Goal: Task Accomplishment & Management: Manage account settings

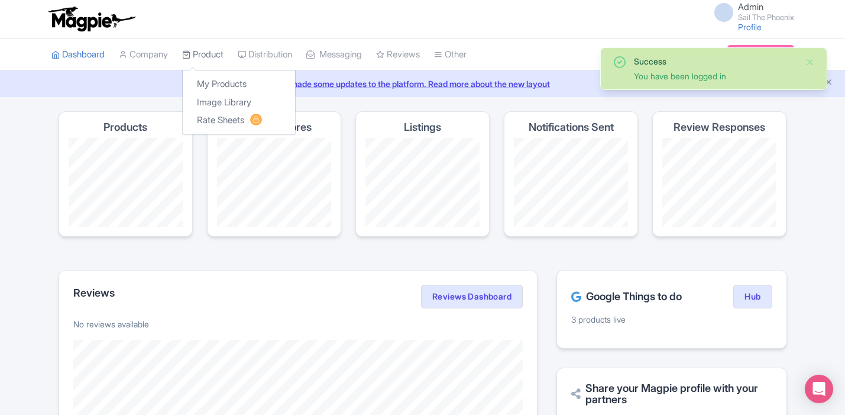
click at [203, 53] on link "Product" at bounding box center [202, 54] width 41 height 33
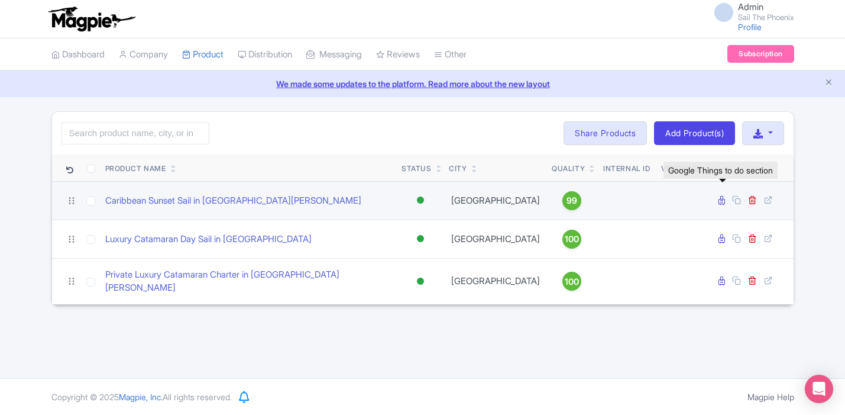
click at [719, 204] on icon at bounding box center [722, 200] width 7 height 9
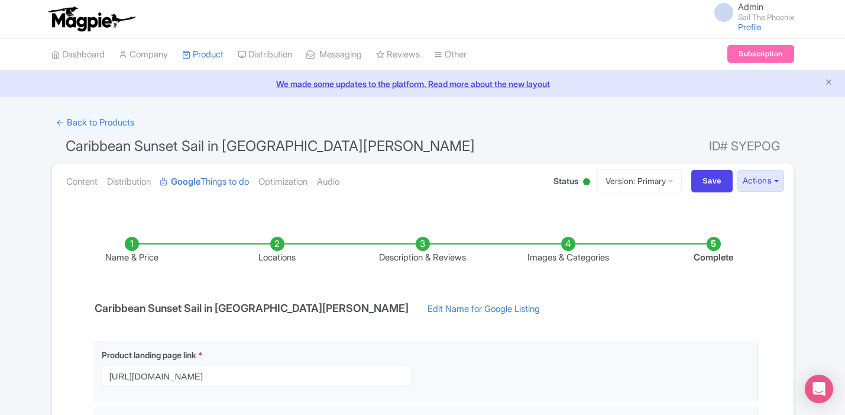
click at [718, 247] on li "Complete" at bounding box center [714, 251] width 146 height 28
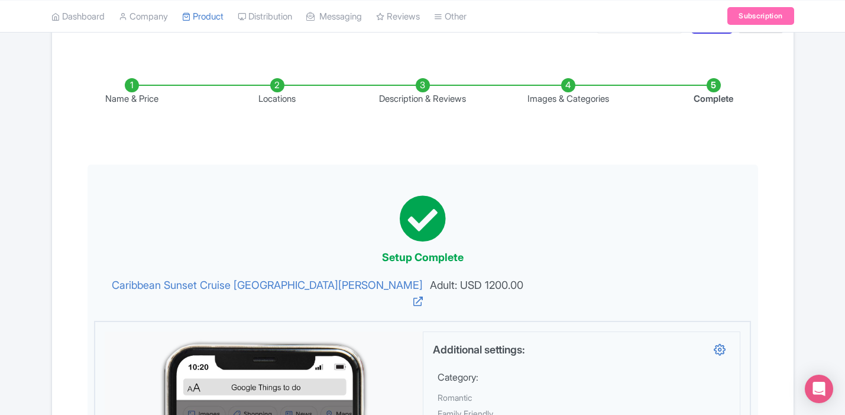
scroll to position [134, 0]
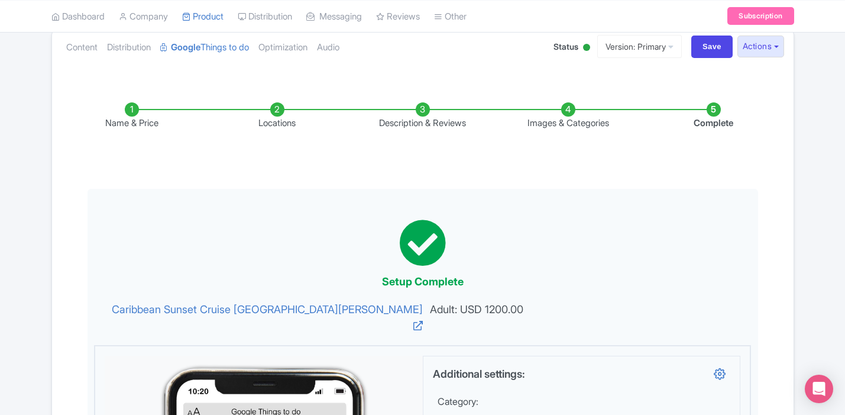
click at [571, 109] on li "Images & Categories" at bounding box center [569, 116] width 146 height 28
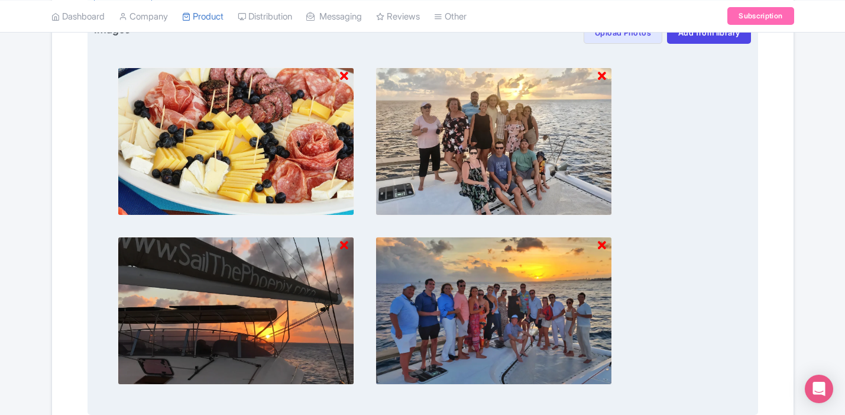
scroll to position [499, 0]
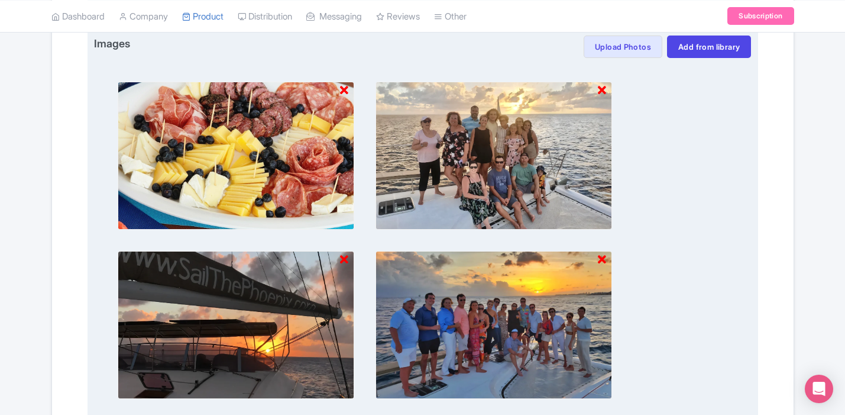
drag, startPoint x: 502, startPoint y: 114, endPoint x: 290, endPoint y: 151, distance: 215.5
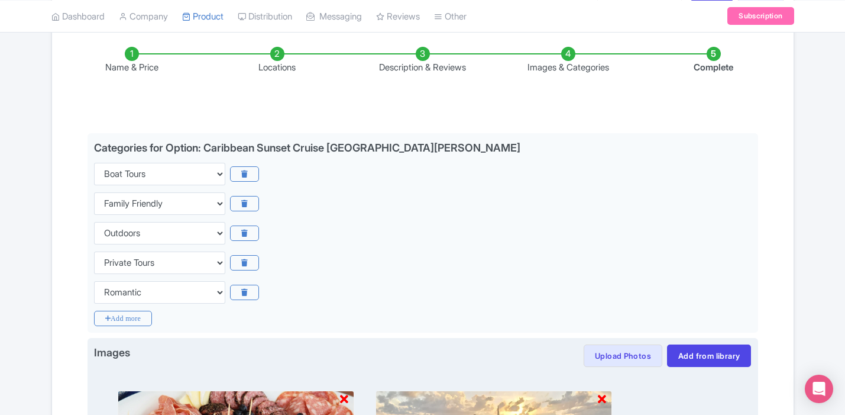
scroll to position [0, 0]
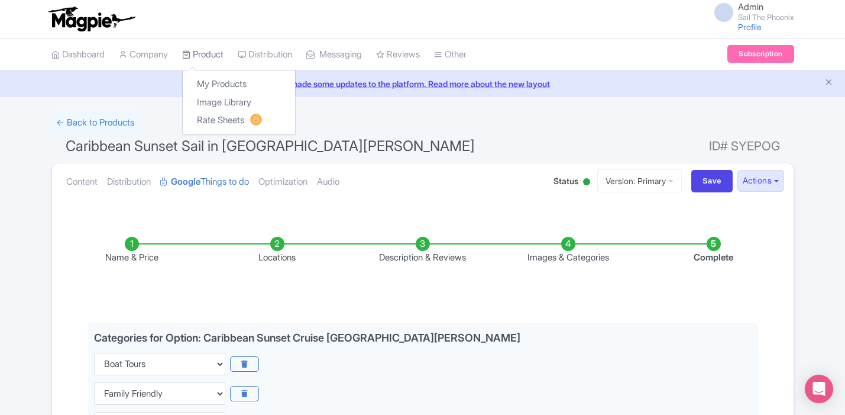
click at [202, 46] on link "Product" at bounding box center [202, 54] width 41 height 33
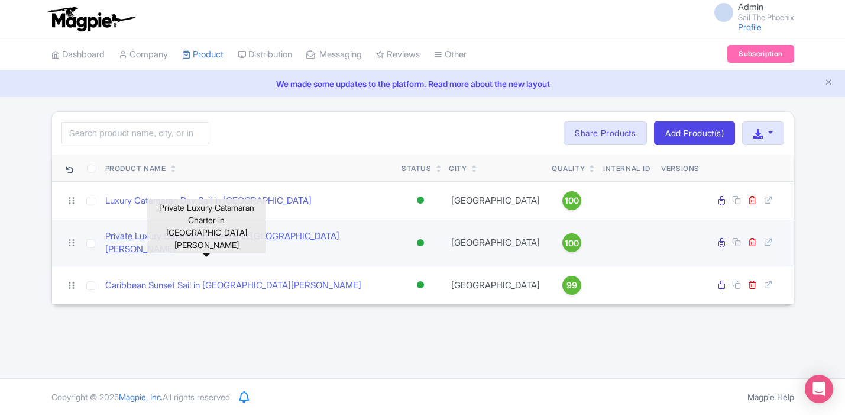
click at [220, 238] on link "Private Luxury Catamaran Charter in [GEOGRAPHIC_DATA][PERSON_NAME]" at bounding box center [248, 243] width 287 height 27
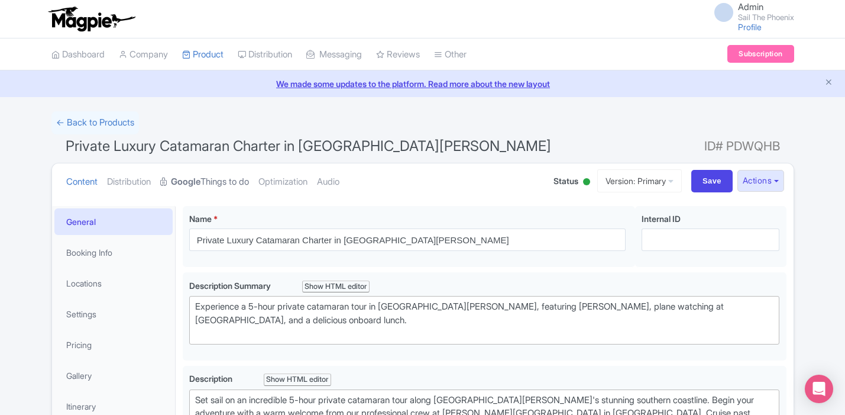
click at [222, 177] on link "Google Things to do" at bounding box center [204, 181] width 89 height 37
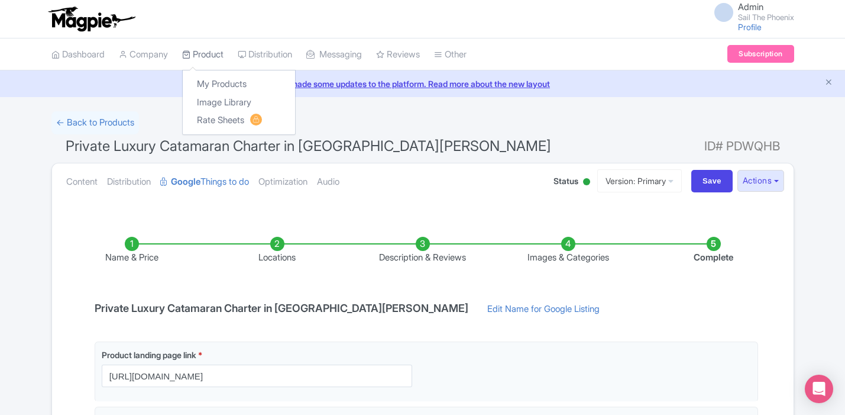
click at [219, 56] on link "Product" at bounding box center [202, 54] width 41 height 33
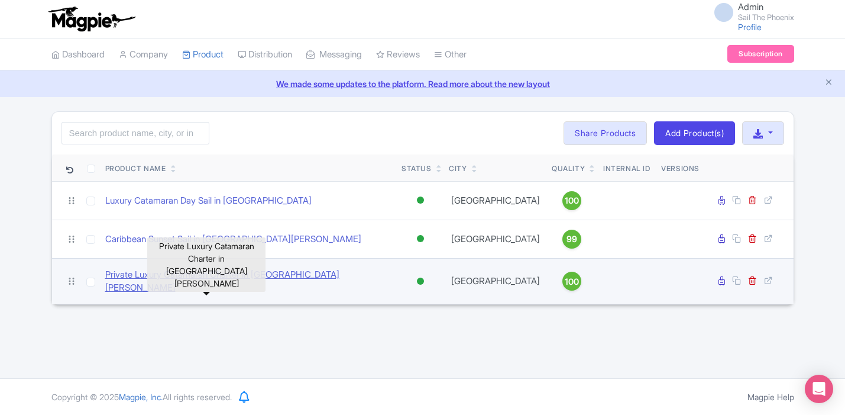
click at [222, 276] on link "Private Luxury Catamaran Charter in St. Maarten" at bounding box center [248, 281] width 287 height 27
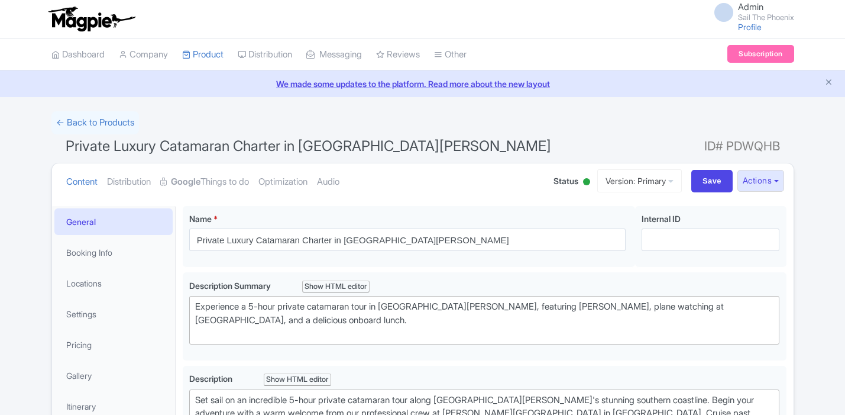
scroll to position [8, 0]
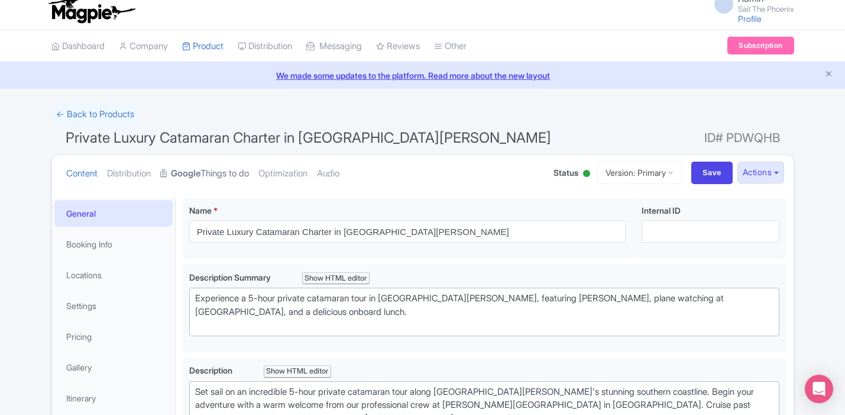
click at [224, 166] on link "Google Things to do" at bounding box center [204, 173] width 89 height 37
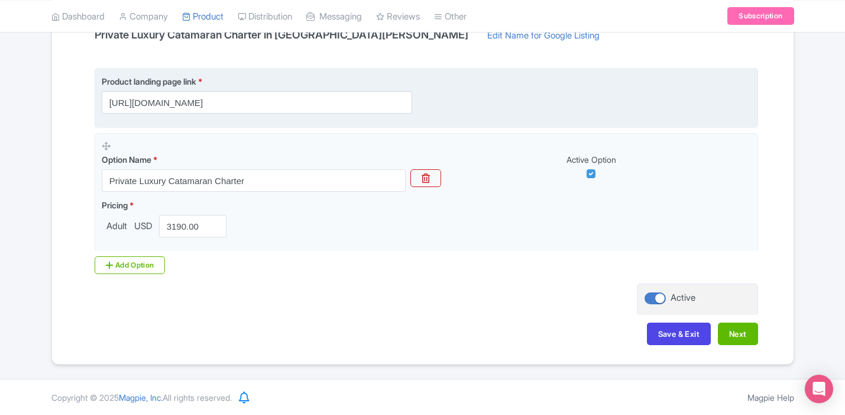
scroll to position [131, 0]
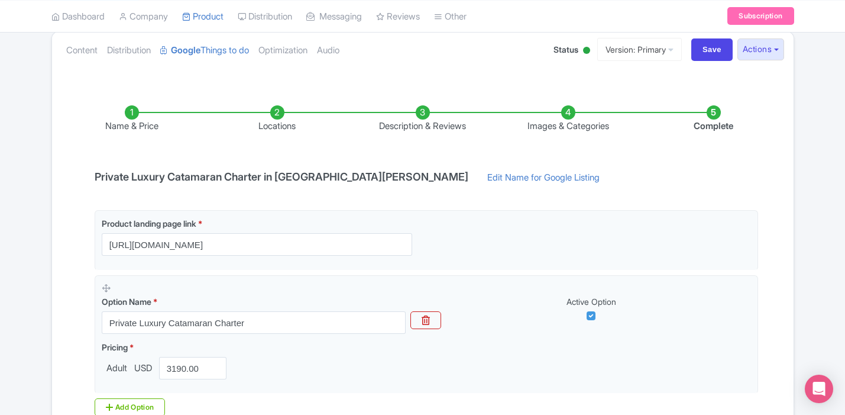
click at [711, 106] on li "Complete" at bounding box center [714, 119] width 146 height 28
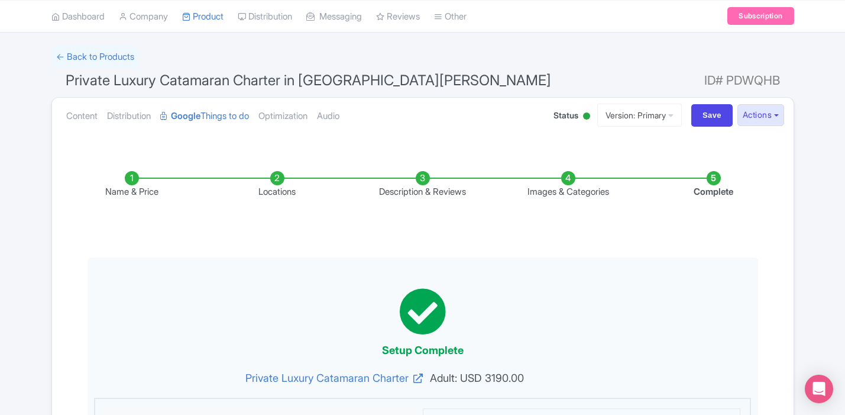
scroll to position [54, 0]
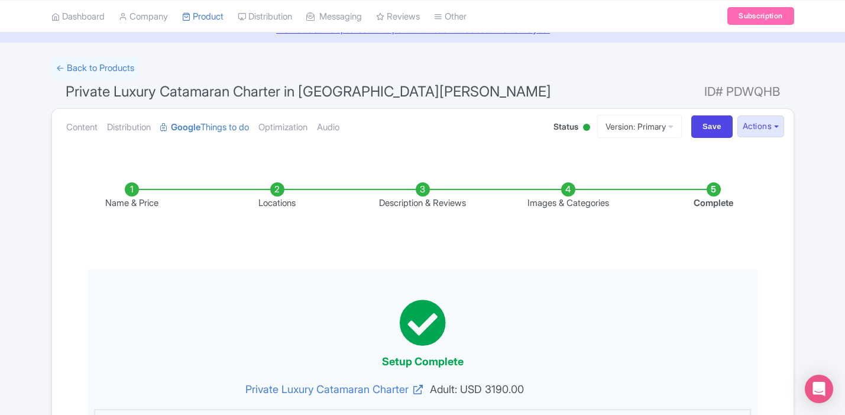
click at [137, 188] on li "Name & Price" at bounding box center [132, 196] width 146 height 28
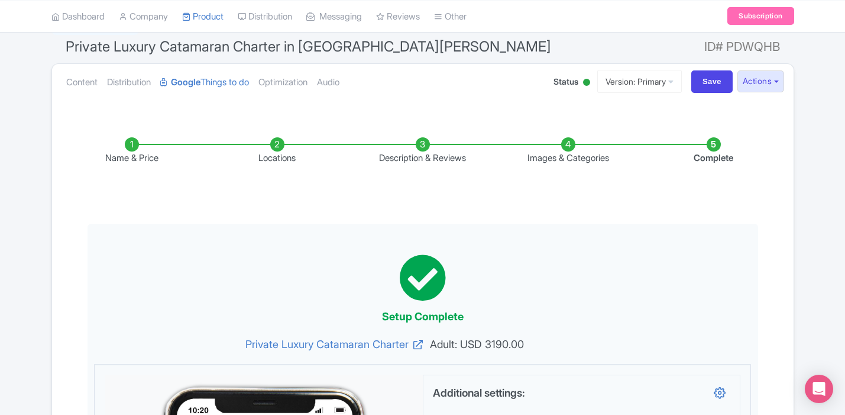
scroll to position [130, 0]
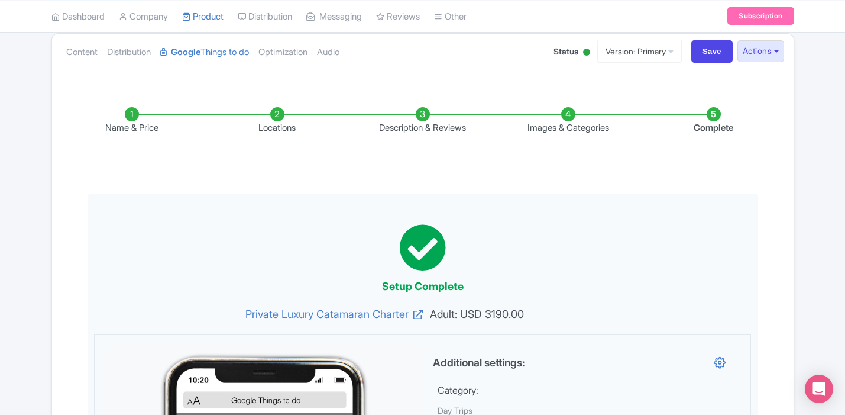
click at [128, 117] on li "Name & Price" at bounding box center [132, 121] width 146 height 28
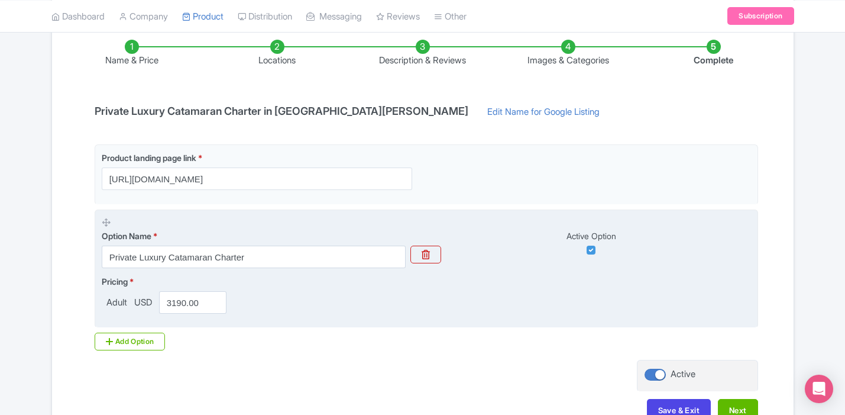
scroll to position [190, 0]
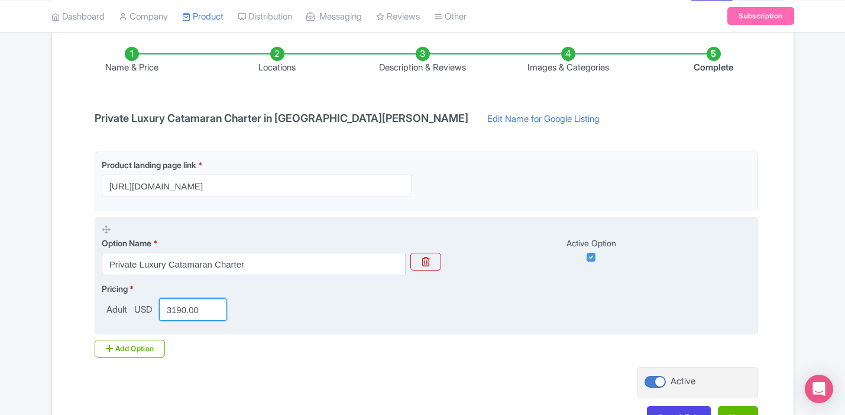
drag, startPoint x: 188, startPoint y: 311, endPoint x: 170, endPoint y: 311, distance: 18.3
click at [170, 311] on input "3190.00" at bounding box center [193, 309] width 68 height 22
click at [195, 311] on input "3482.00" at bounding box center [193, 309] width 68 height 22
type input "3482.70"
click at [382, 316] on div "Pricing * Adult USD 3482.70" at bounding box center [427, 301] width 650 height 38
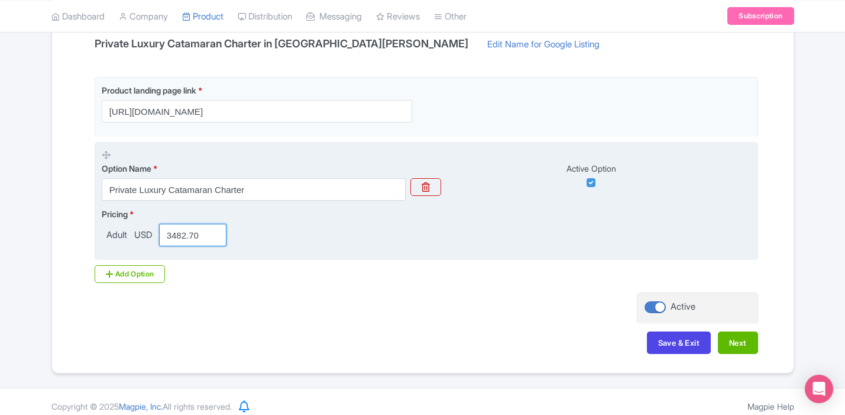
scroll to position [273, 0]
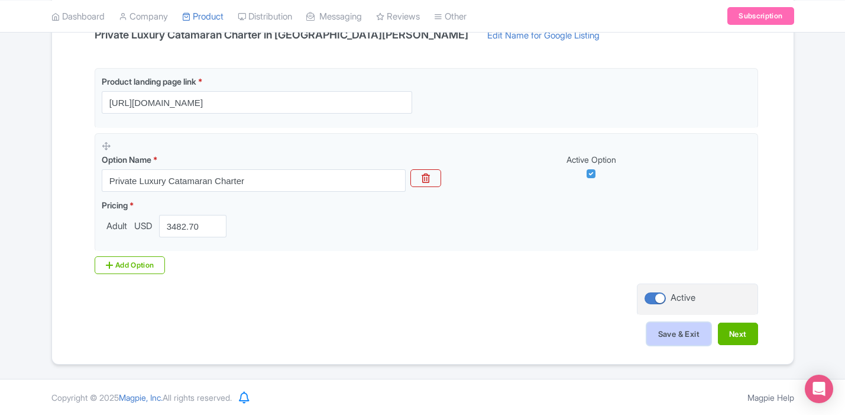
click at [701, 331] on button "Save & Exit" at bounding box center [679, 333] width 64 height 22
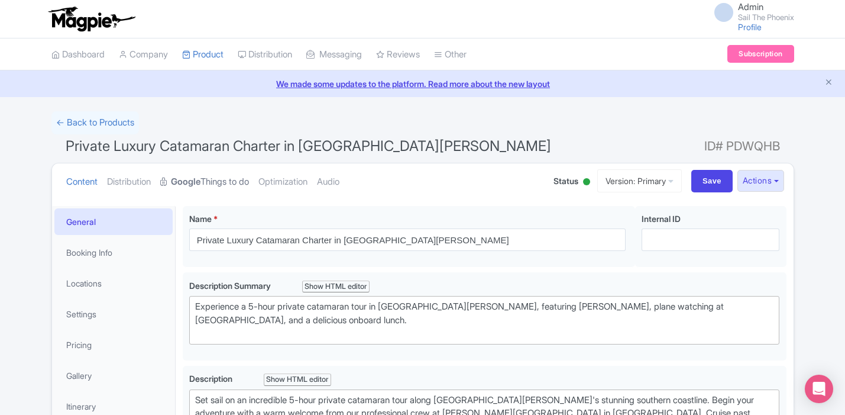
click at [218, 186] on link "Google Things to do" at bounding box center [204, 181] width 89 height 37
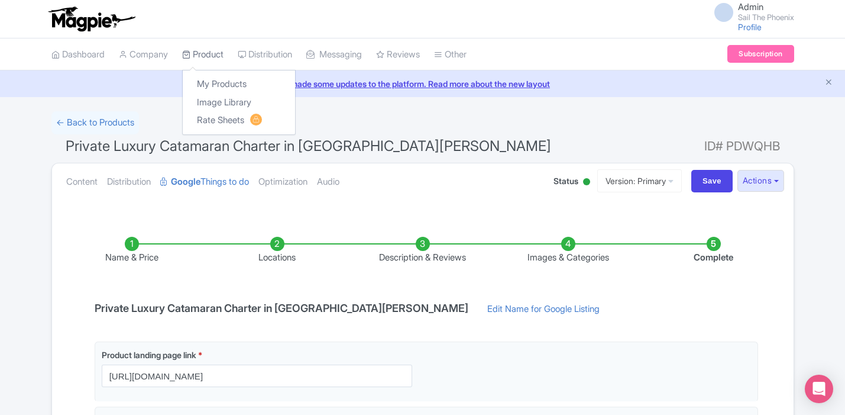
click at [195, 52] on link "Product" at bounding box center [202, 54] width 41 height 33
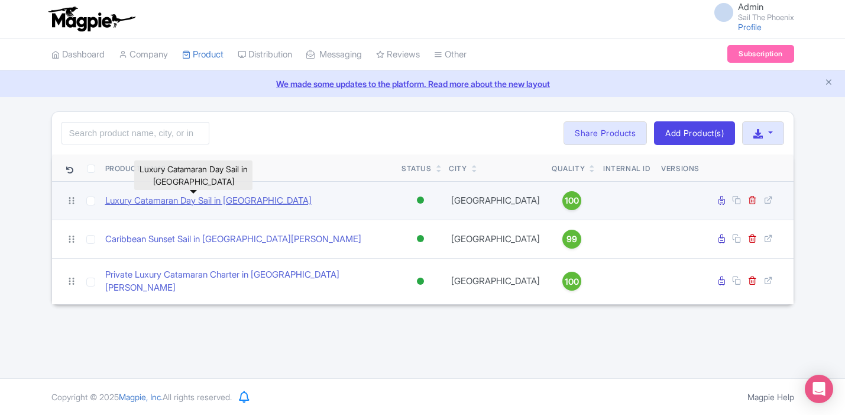
click at [172, 196] on link "Luxury Catamaran Day Sail in [GEOGRAPHIC_DATA]" at bounding box center [208, 201] width 206 height 14
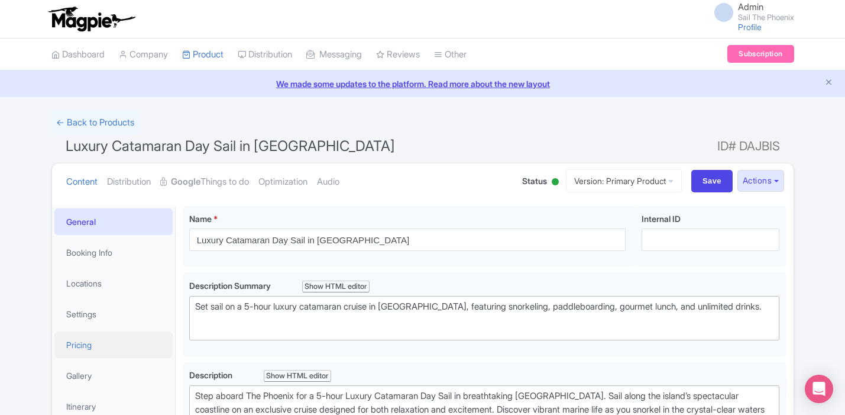
click at [97, 340] on link "Pricing" at bounding box center [113, 344] width 118 height 27
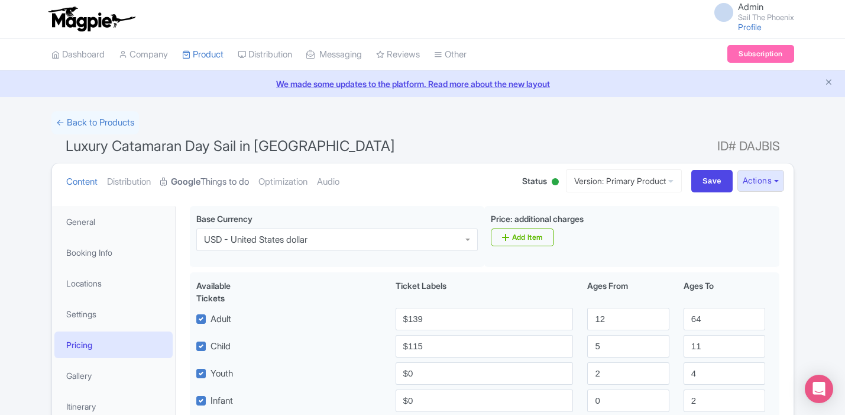
click at [201, 180] on strong "Google" at bounding box center [186, 182] width 30 height 14
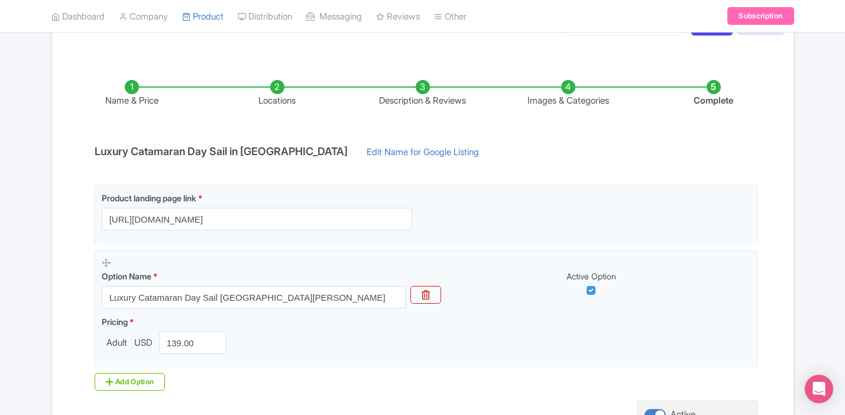
scroll to position [166, 0]
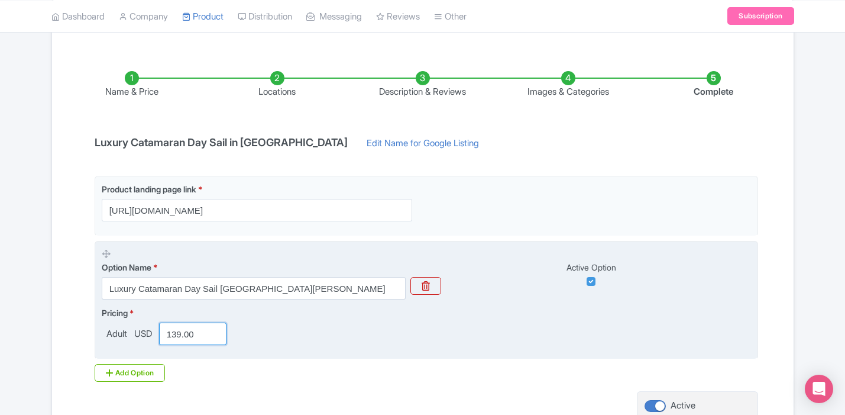
drag, startPoint x: 183, startPoint y: 334, endPoint x: 175, endPoint y: 335, distance: 8.4
click at [175, 335] on input "139.00" at bounding box center [193, 333] width 68 height 22
click at [200, 334] on input "152.00" at bounding box center [193, 333] width 68 height 22
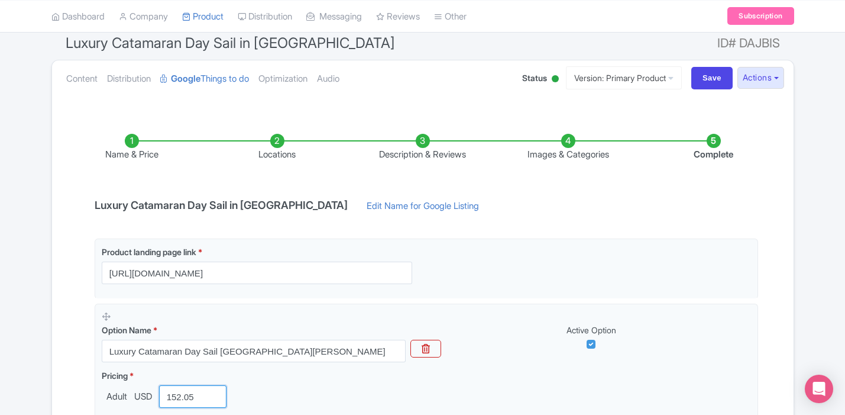
scroll to position [82, 0]
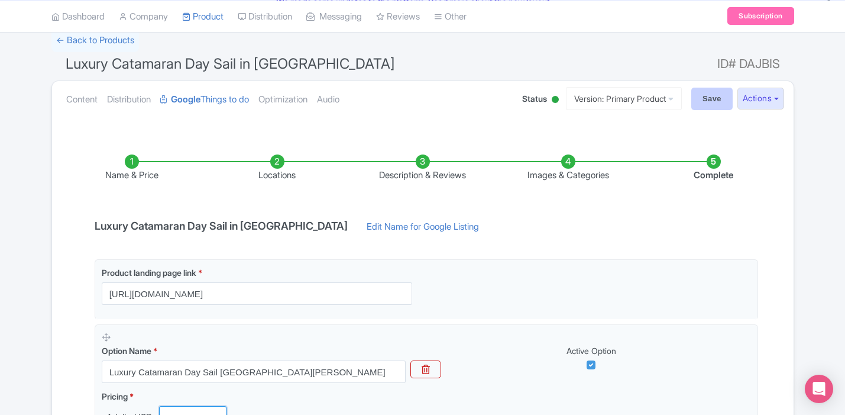
type input "152.05"
click at [707, 97] on input "Save" at bounding box center [712, 99] width 41 height 22
type input "Saving..."
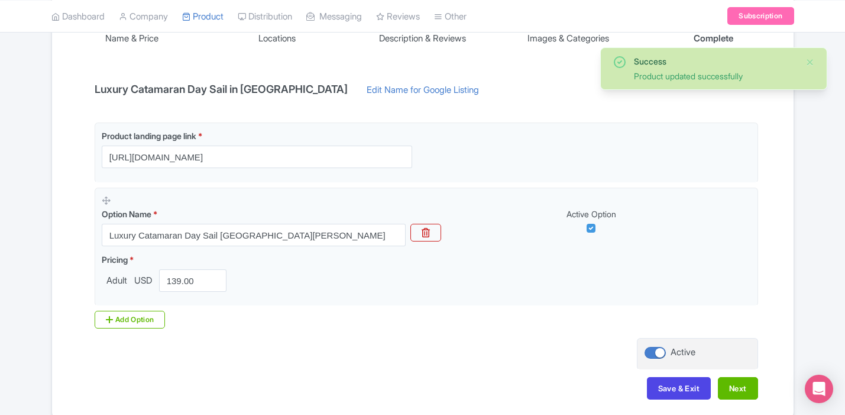
scroll to position [219, 0]
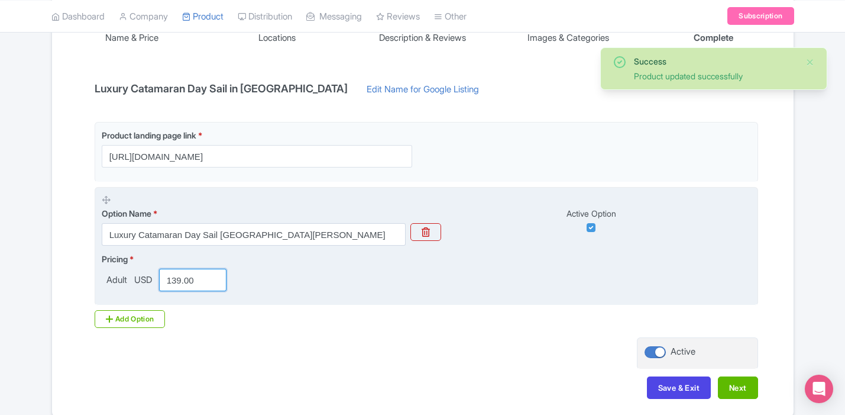
drag, startPoint x: 182, startPoint y: 282, endPoint x: 174, endPoint y: 282, distance: 7.7
click at [174, 282] on input "139.00" at bounding box center [193, 280] width 68 height 22
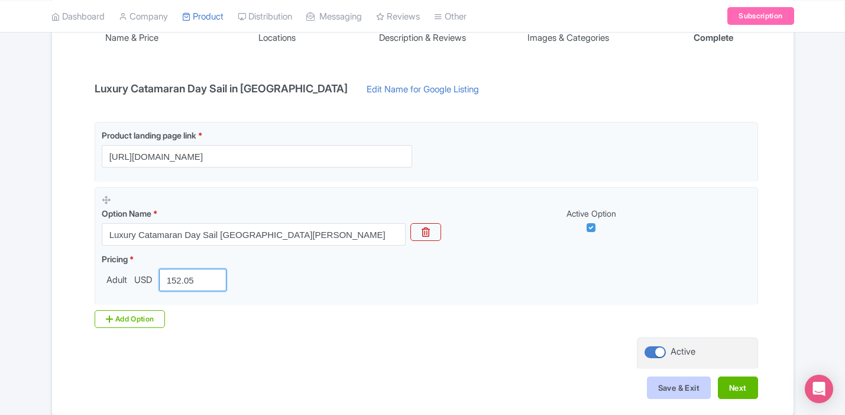
type input "152.05"
click at [655, 385] on button "Save & Exit" at bounding box center [679, 387] width 64 height 22
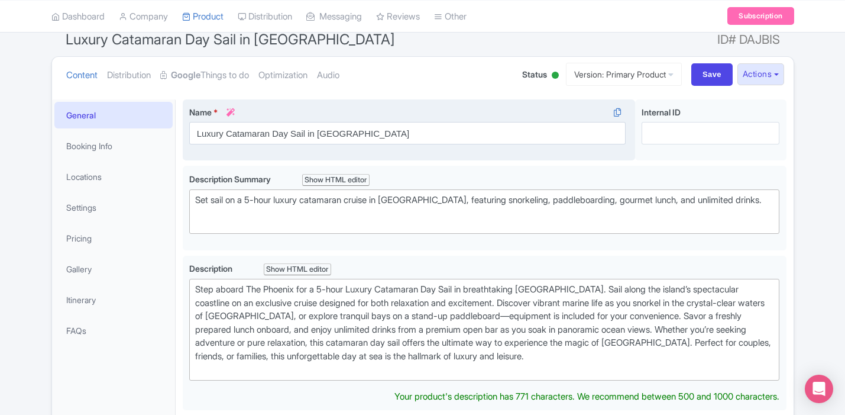
scroll to position [83, 0]
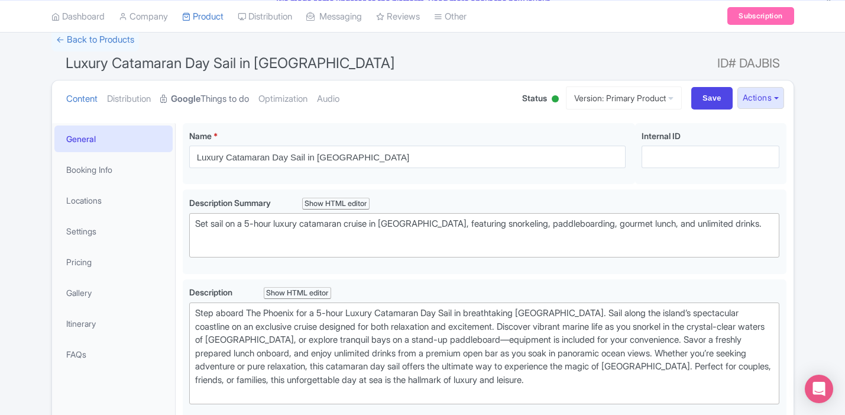
click at [218, 102] on link "Google Things to do" at bounding box center [204, 98] width 89 height 37
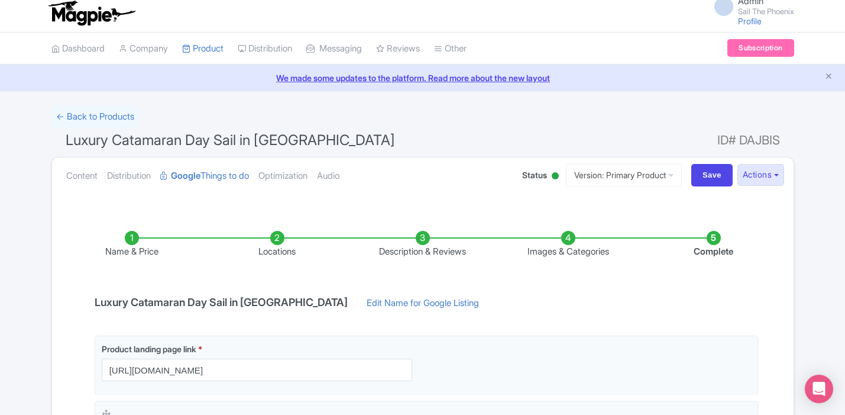
scroll to position [0, 0]
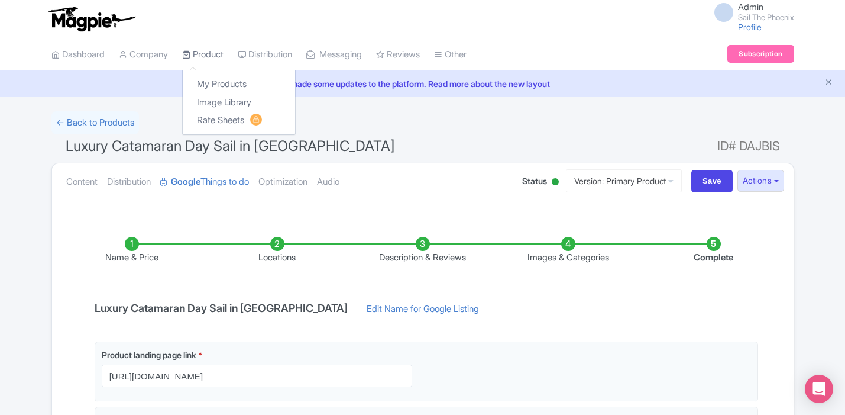
click at [211, 62] on link "Product" at bounding box center [202, 54] width 41 height 33
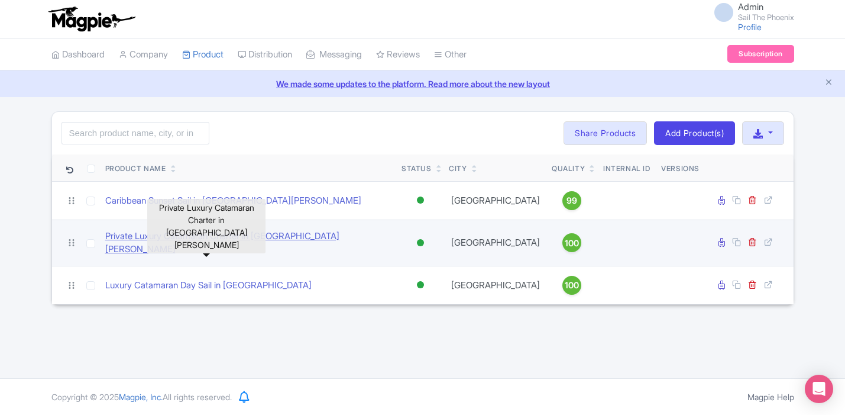
click at [159, 238] on link "Private Luxury Catamaran Charter in [GEOGRAPHIC_DATA][PERSON_NAME]" at bounding box center [248, 243] width 287 height 27
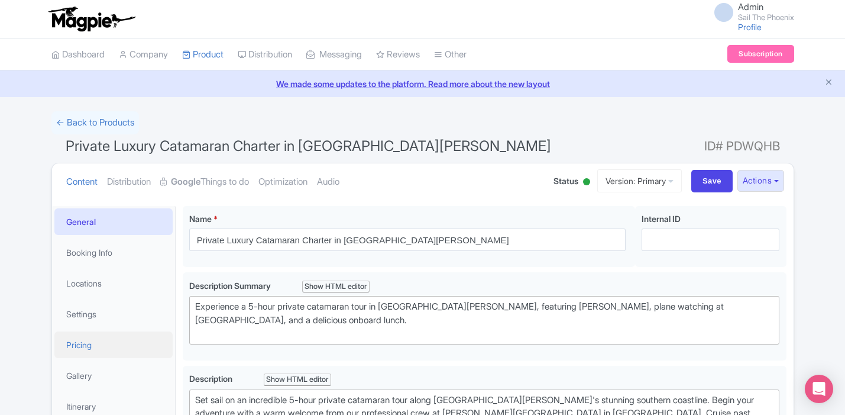
click at [107, 340] on link "Pricing" at bounding box center [113, 344] width 118 height 27
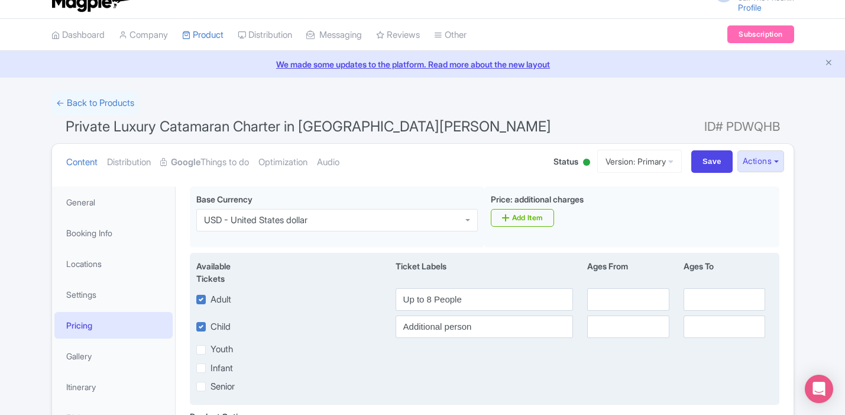
scroll to position [24, 0]
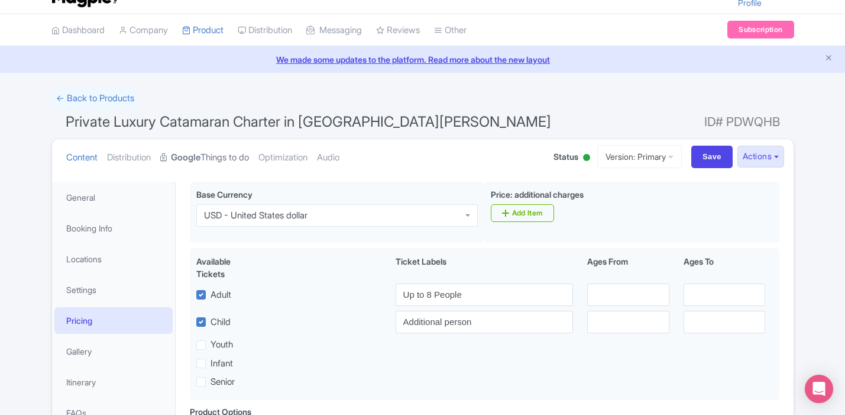
click at [213, 156] on link "Google Things to do" at bounding box center [204, 157] width 89 height 37
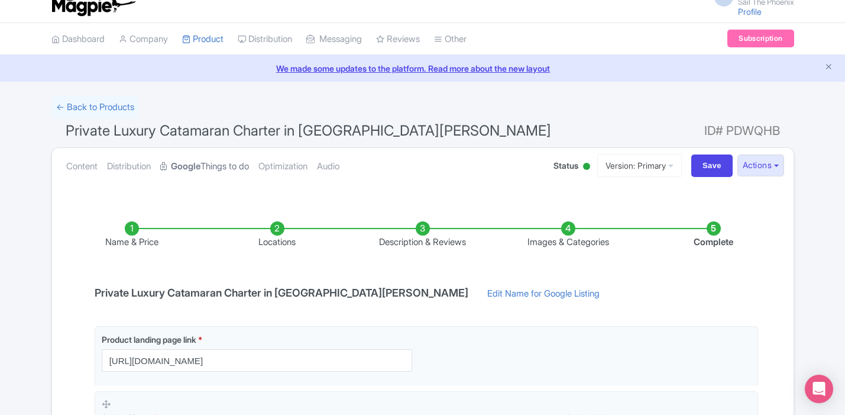
scroll to position [0, 0]
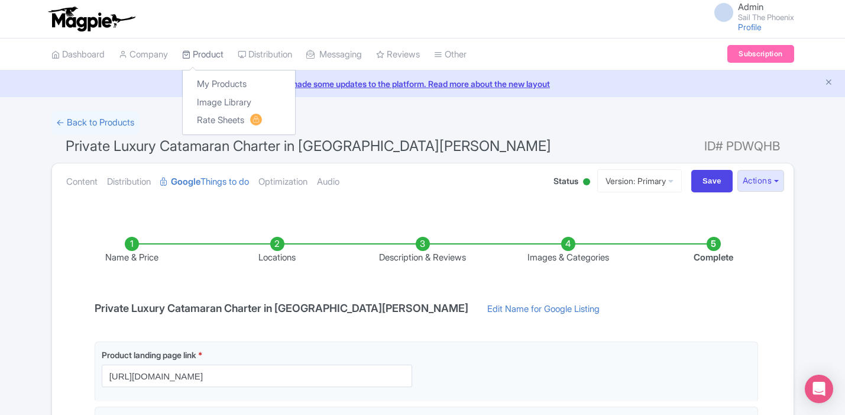
click at [209, 55] on link "Product" at bounding box center [202, 54] width 41 height 33
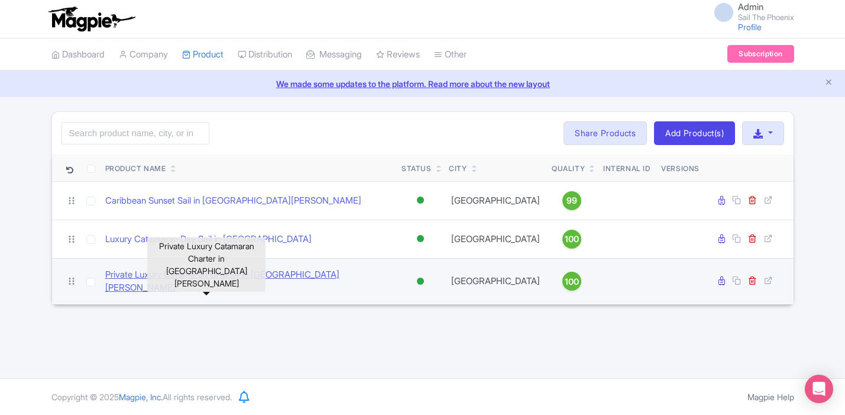
click at [157, 277] on link "Private Luxury Catamaran Charter in [GEOGRAPHIC_DATA][PERSON_NAME]" at bounding box center [248, 281] width 287 height 27
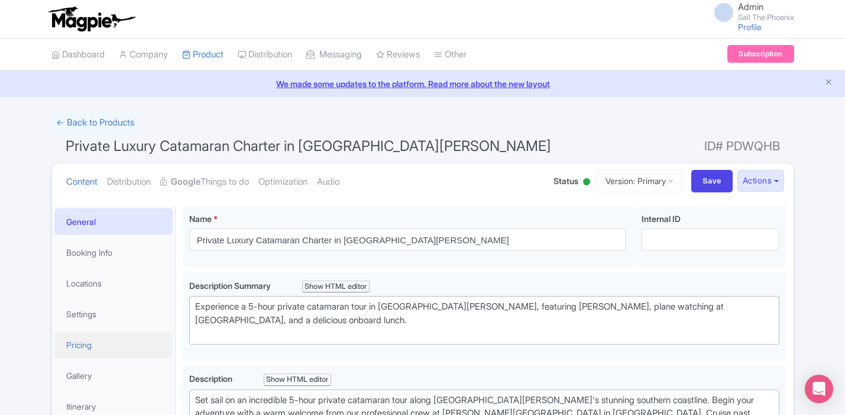
click at [85, 354] on link "Pricing" at bounding box center [113, 344] width 118 height 27
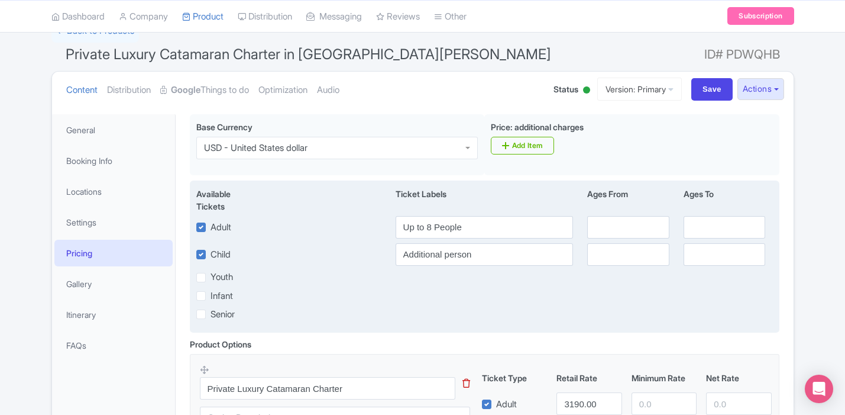
scroll to position [82, 0]
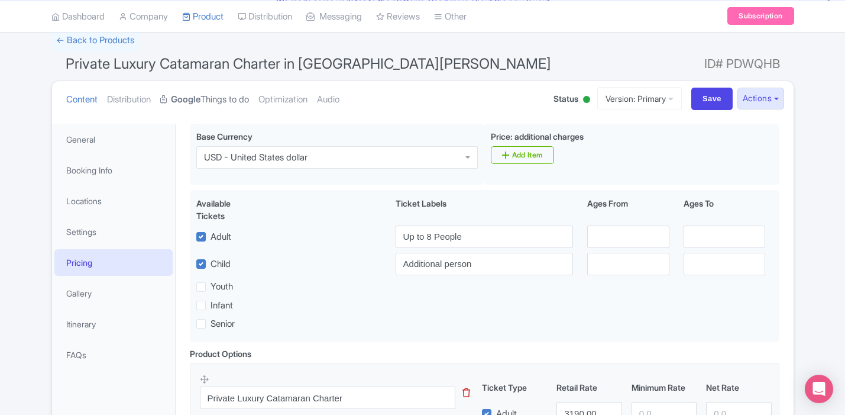
click at [224, 99] on link "Google Things to do" at bounding box center [204, 99] width 89 height 37
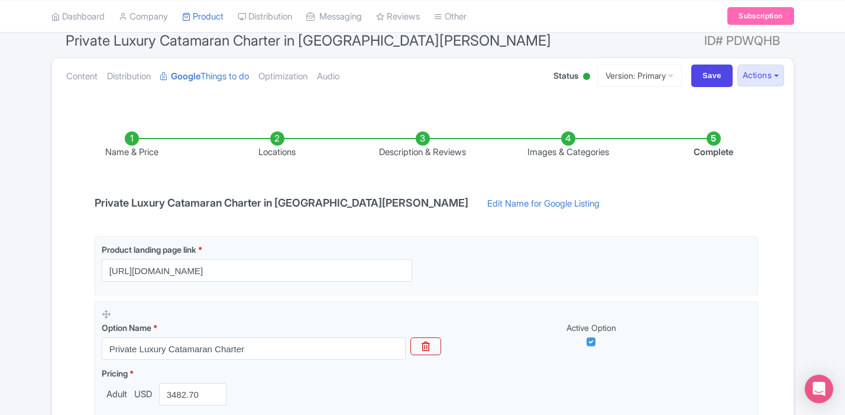
scroll to position [17, 0]
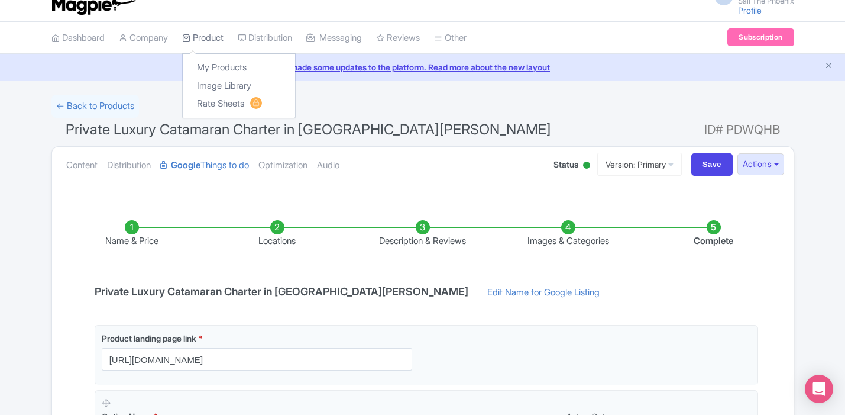
click at [211, 38] on link "Product" at bounding box center [202, 38] width 41 height 33
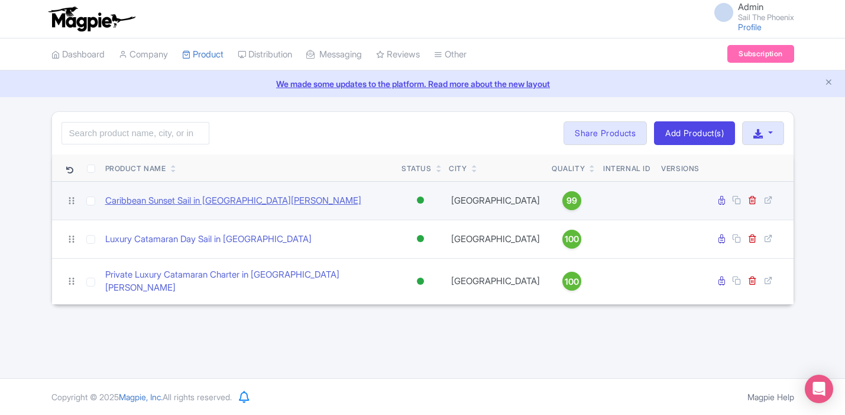
click at [185, 199] on link "Caribbean Sunset Sail in [GEOGRAPHIC_DATA][PERSON_NAME]" at bounding box center [233, 201] width 256 height 14
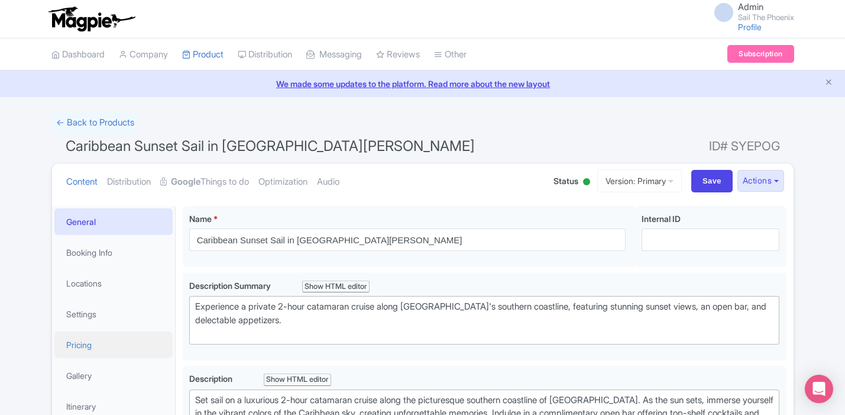
click at [111, 339] on link "Pricing" at bounding box center [113, 344] width 118 height 27
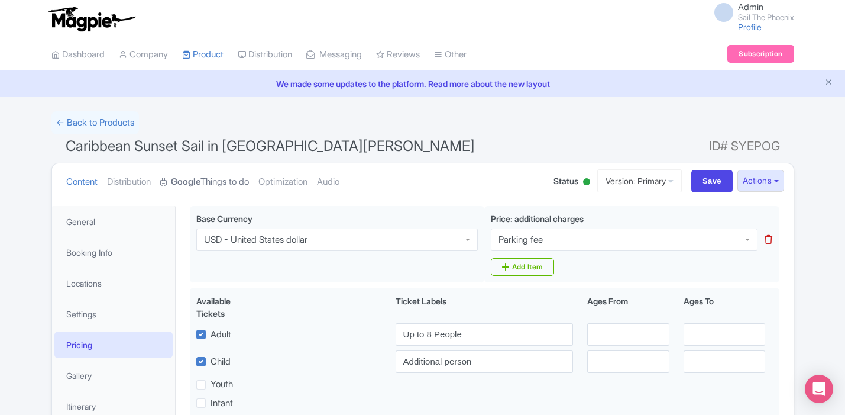
click at [201, 179] on strong "Google" at bounding box center [186, 182] width 30 height 14
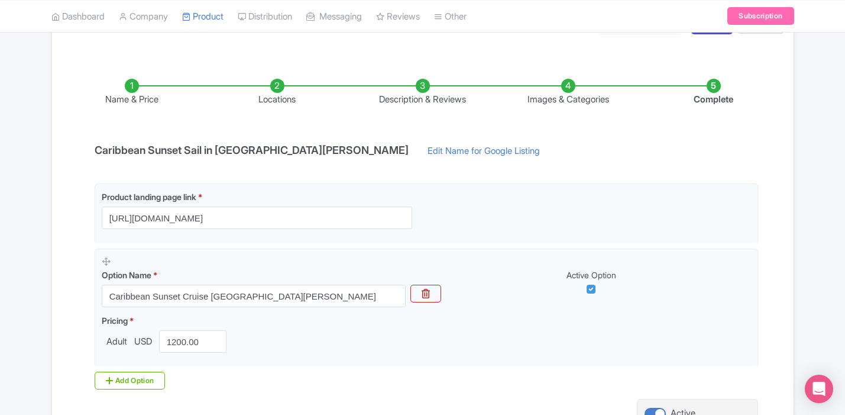
scroll to position [160, 0]
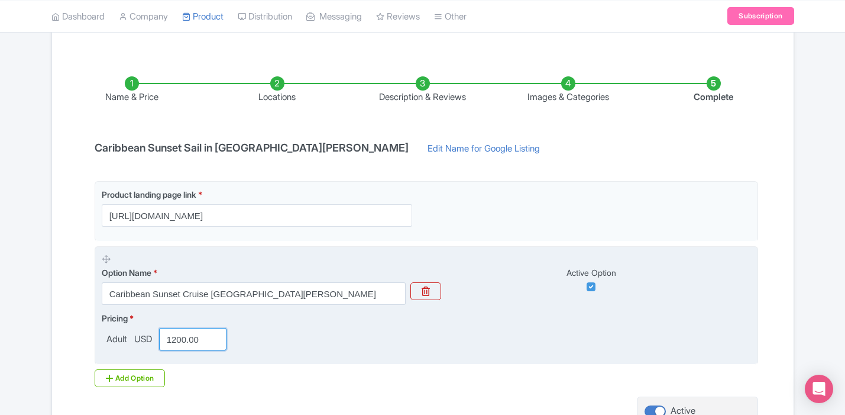
drag, startPoint x: 186, startPoint y: 340, endPoint x: 176, endPoint y: 340, distance: 10.6
click at [176, 340] on input "1200.00" at bounding box center [193, 339] width 68 height 22
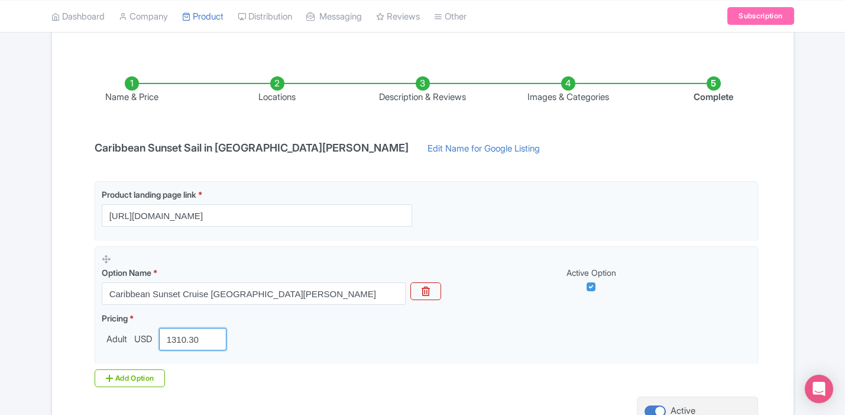
scroll to position [137, 0]
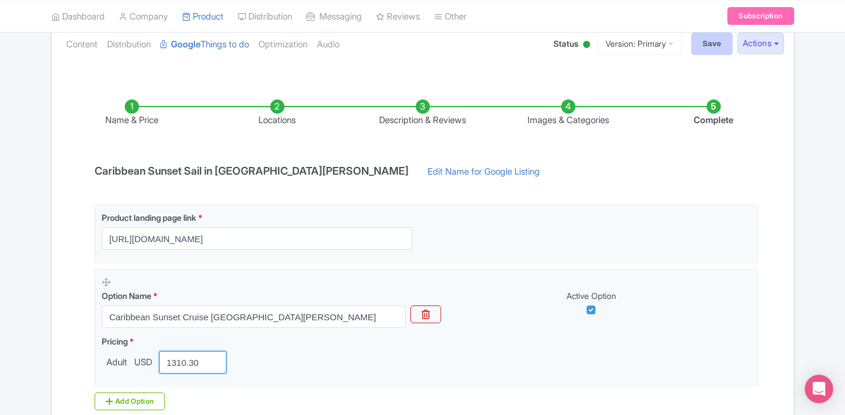
type input "1310.30"
click at [711, 50] on input "Save" at bounding box center [712, 44] width 41 height 22
type input "Saving..."
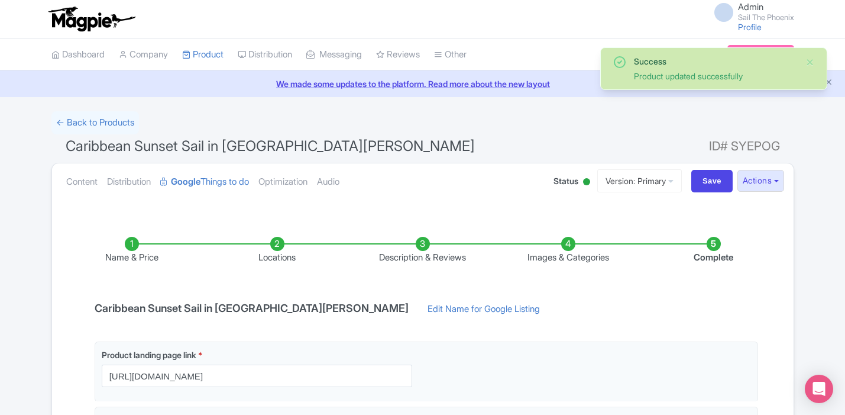
scroll to position [243, 0]
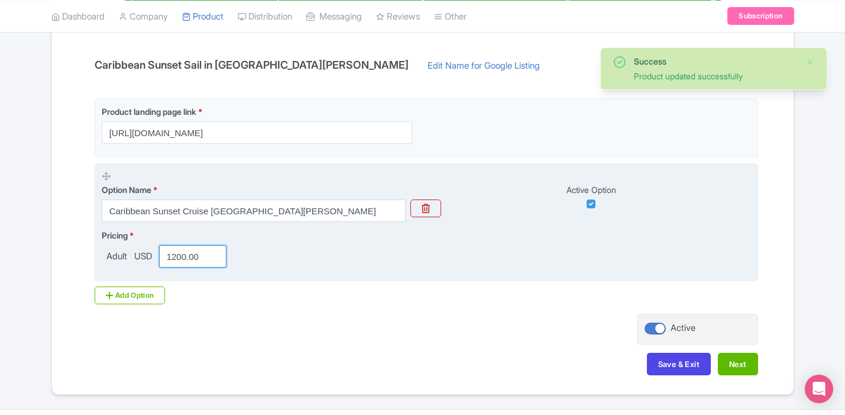
click at [185, 255] on input "1200.00" at bounding box center [193, 256] width 68 height 22
drag, startPoint x: 186, startPoint y: 255, endPoint x: 174, endPoint y: 257, distance: 12.5
click at [174, 257] on input "1200.00" at bounding box center [193, 256] width 68 height 22
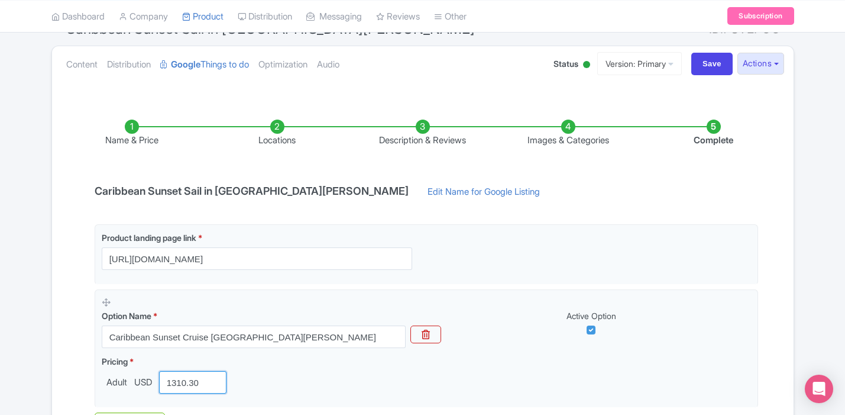
scroll to position [112, 0]
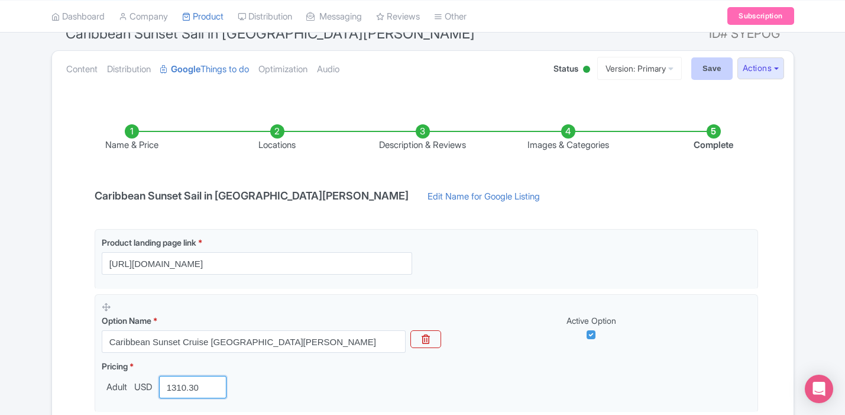
type input "1310.30"
click at [692, 75] on input "Save" at bounding box center [712, 68] width 41 height 22
type input "Saving..."
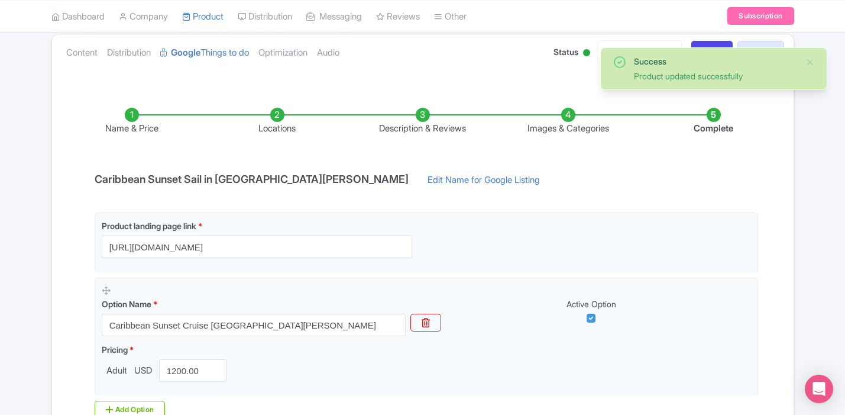
scroll to position [140, 0]
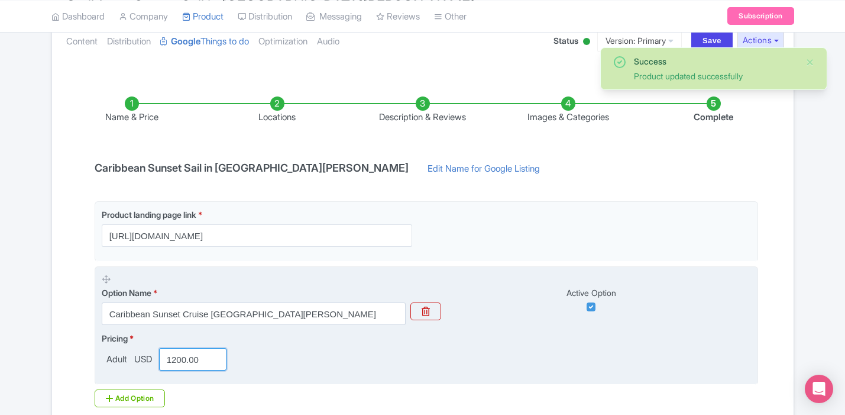
drag, startPoint x: 185, startPoint y: 360, endPoint x: 179, endPoint y: 360, distance: 6.5
click at [179, 360] on input "1200.00" at bounding box center [193, 359] width 68 height 22
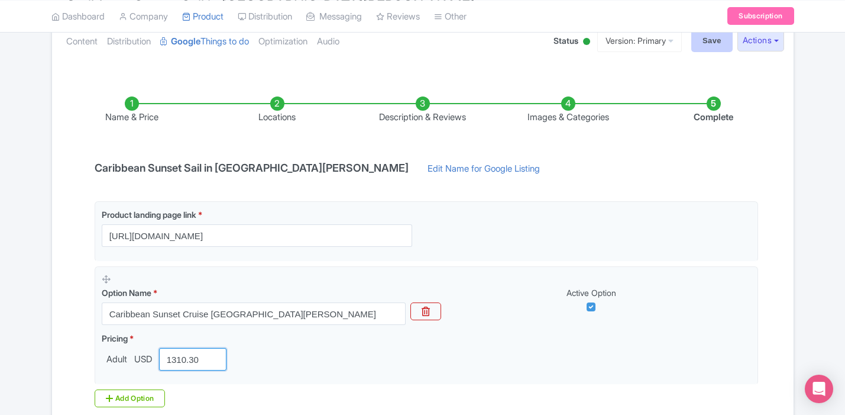
type input "1310.30"
click at [703, 47] on input "Save" at bounding box center [712, 41] width 41 height 22
type input "Saving..."
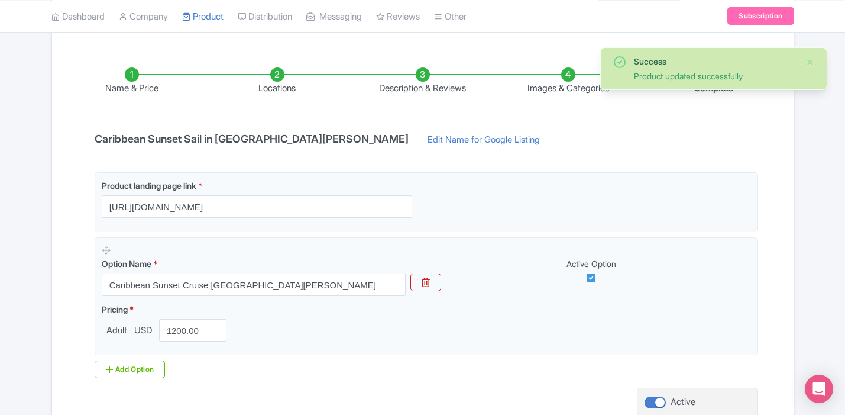
scroll to position [172, 0]
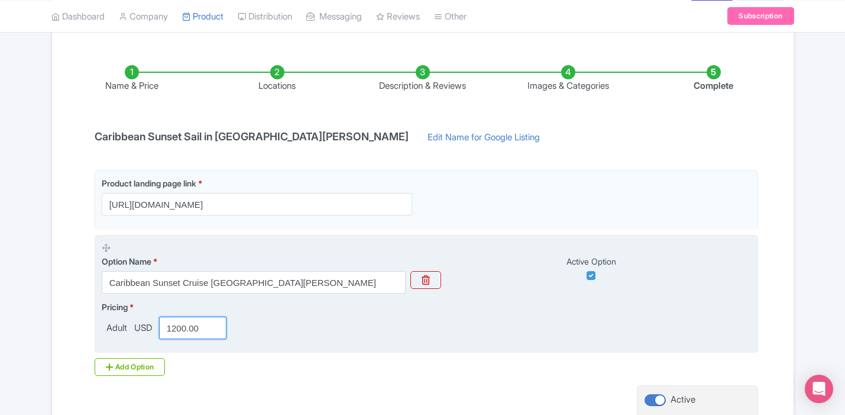
drag, startPoint x: 188, startPoint y: 329, endPoint x: 174, endPoint y: 330, distance: 13.7
click at [174, 330] on input "1200.00" at bounding box center [193, 327] width 68 height 22
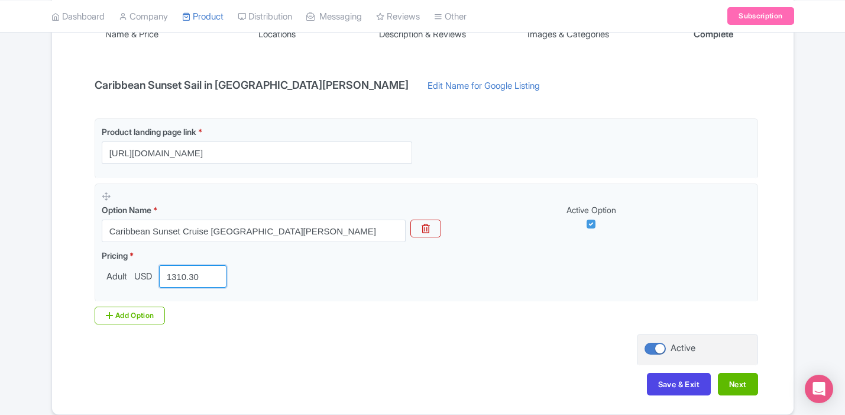
scroll to position [254, 0]
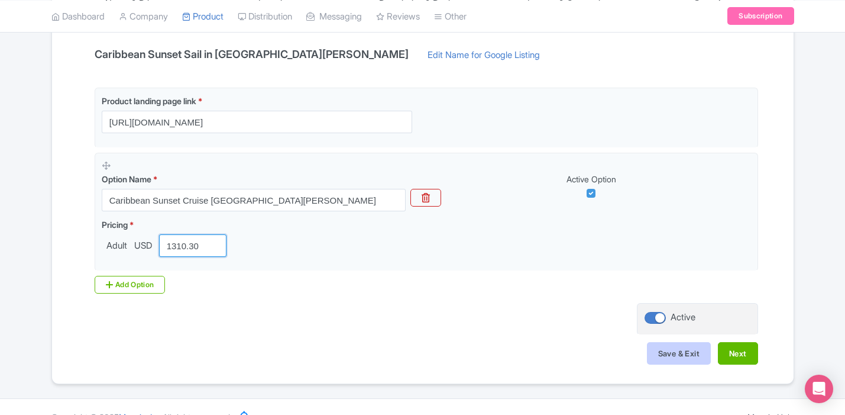
type input "1310.30"
click at [674, 357] on button "Save & Exit" at bounding box center [679, 353] width 64 height 22
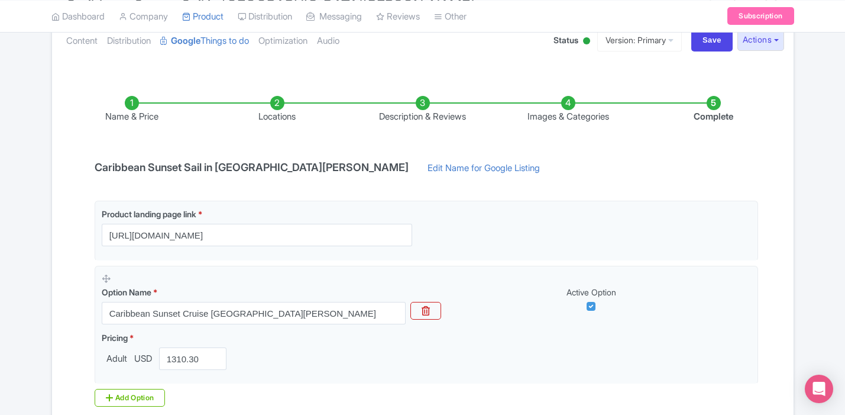
scroll to position [135, 0]
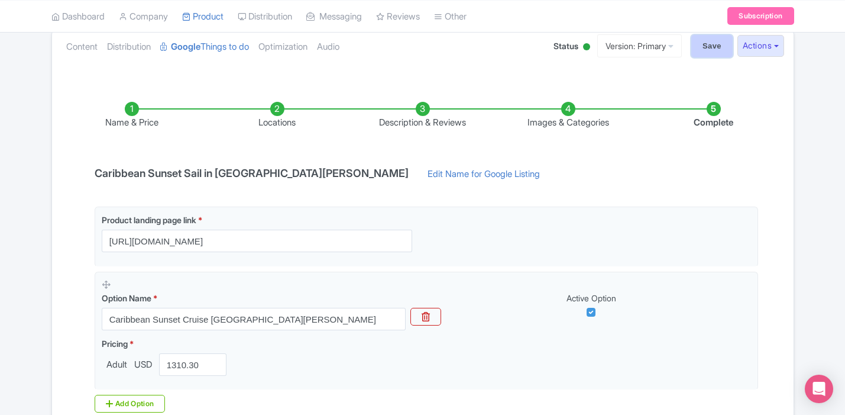
click at [705, 44] on input "Save" at bounding box center [712, 46] width 41 height 22
type input "Saving..."
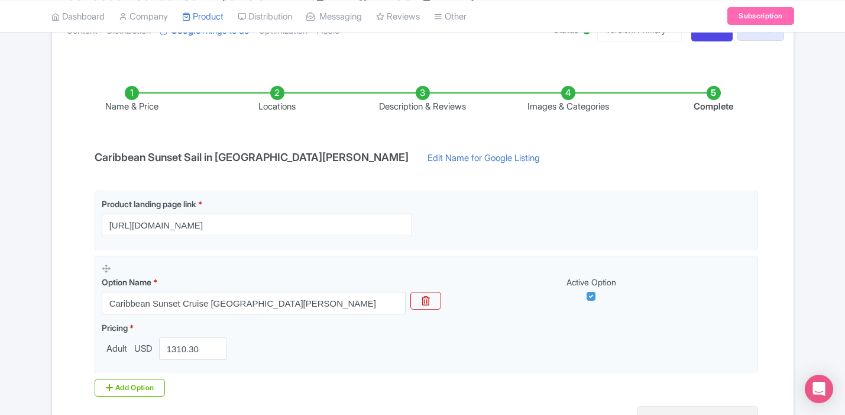
scroll to position [87, 0]
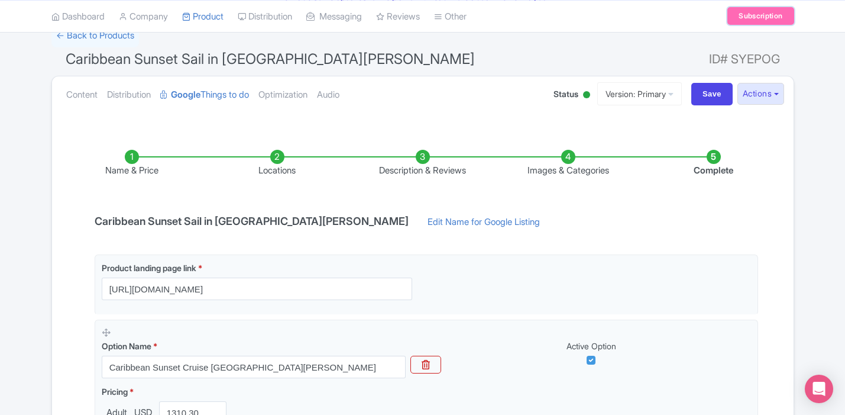
click at [752, 11] on link "Subscription" at bounding box center [761, 16] width 66 height 18
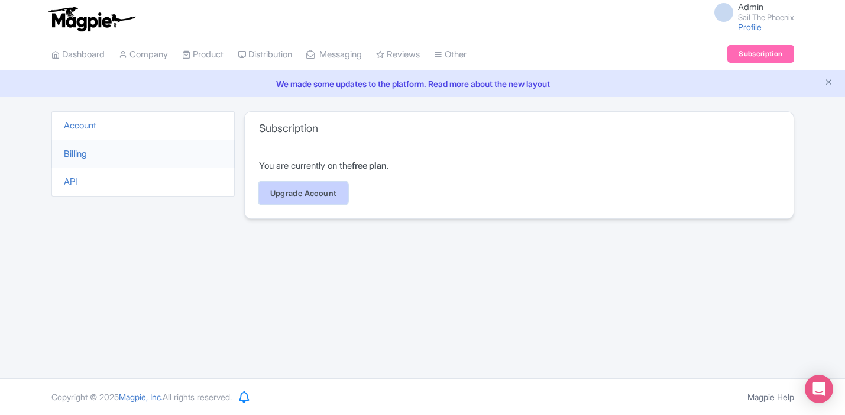
click at [309, 187] on link "Upgrade Account" at bounding box center [303, 193] width 89 height 22
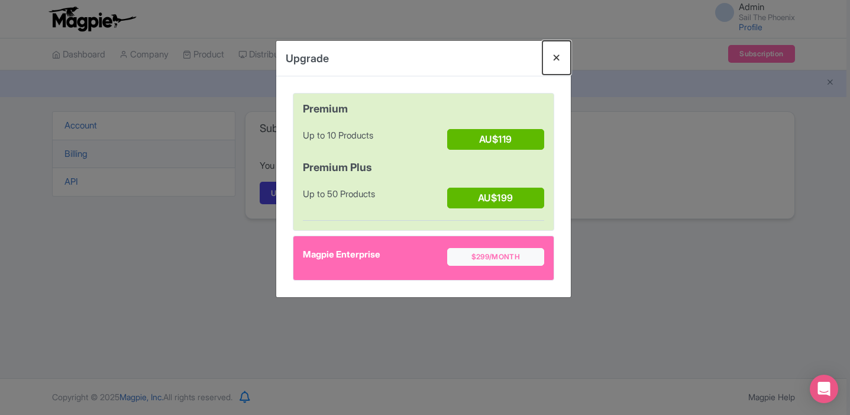
click at [562, 56] on button "Close" at bounding box center [556, 58] width 28 height 34
